Goal: Information Seeking & Learning: Learn about a topic

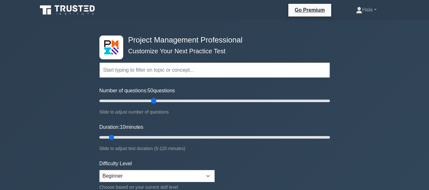
drag, startPoint x: 108, startPoint y: 102, endPoint x: 151, endPoint y: 107, distance: 43.2
type input "50"
click at [151, 105] on input "Number of questions: 50 questions" at bounding box center [214, 101] width 231 height 8
drag, startPoint x: 111, startPoint y: 136, endPoint x: 187, endPoint y: 131, distance: 76.1
type input "50"
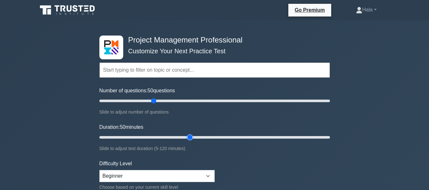
click at [187, 134] on input "Duration: 50 minutes" at bounding box center [214, 138] width 231 height 8
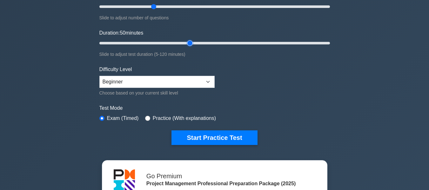
scroll to position [95, 0]
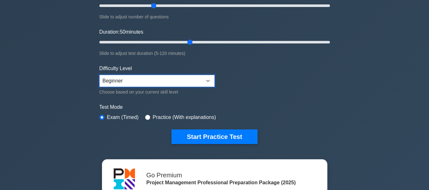
click at [209, 79] on select "Beginner Intermediate Expert" at bounding box center [156, 81] width 115 height 12
select select "expert"
click at [99, 75] on select "Beginner Intermediate Expert" at bounding box center [156, 81] width 115 height 12
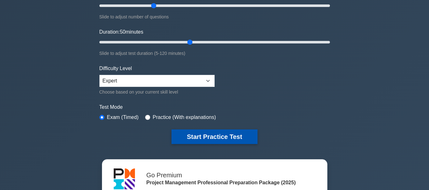
click at [245, 137] on button "Start Practice Test" at bounding box center [215, 137] width 86 height 15
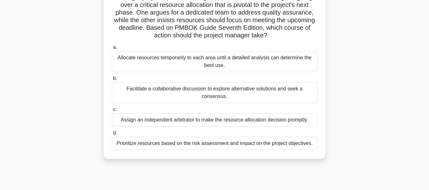
scroll to position [64, 0]
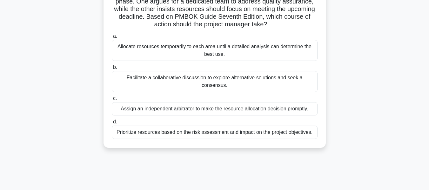
click at [222, 77] on div "Facilitate a collaborative discussion to explore alternative solutions and seek…" at bounding box center [215, 81] width 206 height 21
click at [112, 70] on input "b. Facilitate a collaborative discussion to explore alternative solutions and s…" at bounding box center [112, 67] width 0 height 4
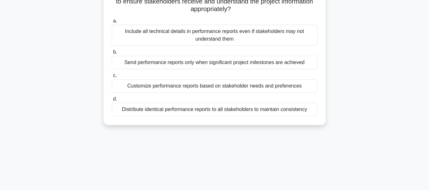
click at [291, 113] on div "Distribute identical performance reports to all stakeholders to maintain consis…" at bounding box center [215, 109] width 206 height 13
click at [112, 101] on input "d. Distribute identical performance reports to all stakeholders to maintain con…" at bounding box center [112, 99] width 0 height 4
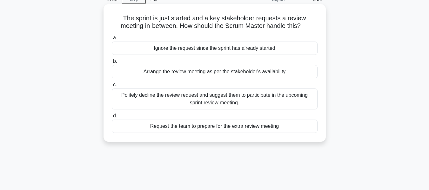
scroll to position [32, 0]
click at [209, 98] on div "Politely decline the review request and suggest them to participate in the upco…" at bounding box center [215, 98] width 206 height 21
click at [112, 87] on input "c. Politely decline the review request and suggest them to participate in the u…" at bounding box center [112, 85] width 0 height 4
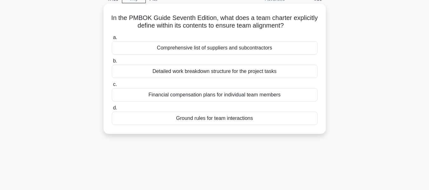
click at [214, 120] on div "Ground rules for team interactions" at bounding box center [215, 118] width 206 height 13
click at [112, 110] on input "d. Ground rules for team interactions" at bounding box center [112, 108] width 0 height 4
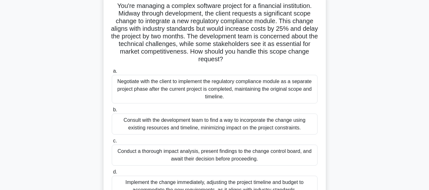
scroll to position [0, 0]
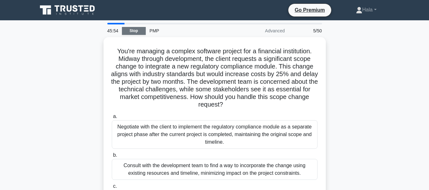
click at [140, 29] on link "Stop" at bounding box center [134, 31] width 24 height 8
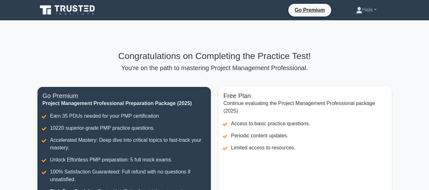
click at [309, 63] on div "Congratulations on Completing the Practice Test! You're on the path to masterin…" at bounding box center [214, 61] width 355 height 21
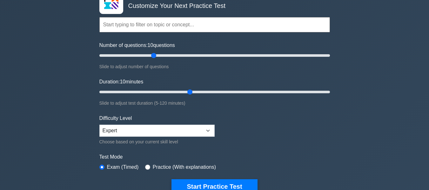
scroll to position [32, 0]
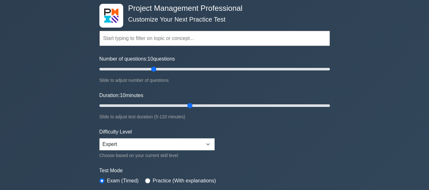
click at [327, 113] on div "Slide to adjust test duration (5-120 minutes)" at bounding box center [214, 117] width 231 height 8
drag, startPoint x: 336, startPoint y: 109, endPoint x: 336, endPoint y: 118, distance: 8.9
click at [336, 118] on div "Project Management Professional Customize Your Next Practice Test Topics Scope …" at bounding box center [214, 189] width 429 height 400
click at [339, 143] on div "Project Management Professional Customize Your Next Practice Test Topics Scope …" at bounding box center [214, 189] width 429 height 400
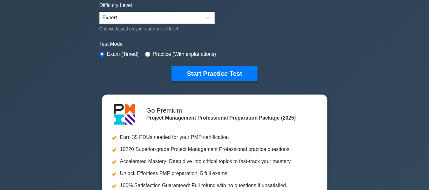
scroll to position [159, 0]
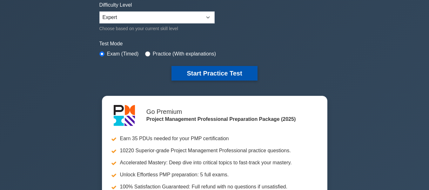
click at [224, 72] on button "Start Practice Test" at bounding box center [215, 73] width 86 height 15
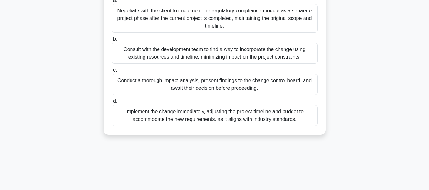
scroll to position [127, 0]
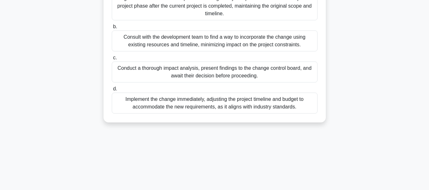
click at [250, 69] on div "Conduct a thorough impact analysis, present findings to the change control boar…" at bounding box center [215, 72] width 206 height 21
click at [112, 60] on input "c. Conduct a thorough impact analysis, present findings to the change control b…" at bounding box center [112, 58] width 0 height 4
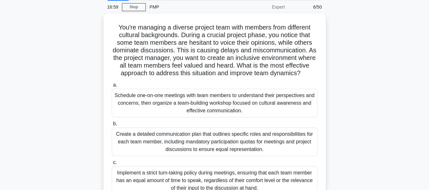
scroll to position [0, 0]
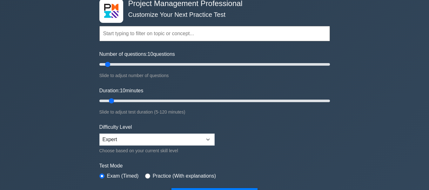
scroll to position [95, 0]
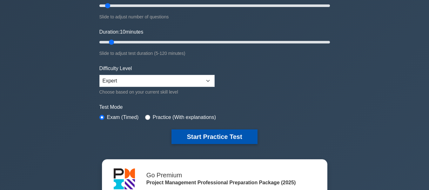
click at [221, 140] on button "Start Practice Test" at bounding box center [215, 137] width 86 height 15
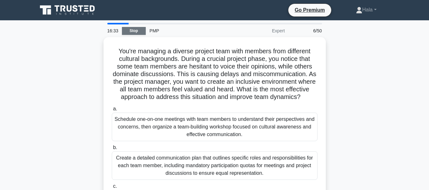
click at [125, 31] on link "Stop" at bounding box center [134, 31] width 24 height 8
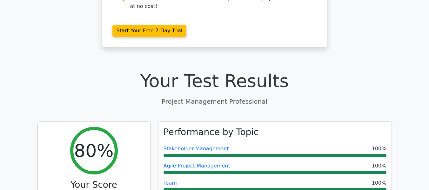
scroll to position [159, 0]
